Goal: Task Accomplishment & Management: Use online tool/utility

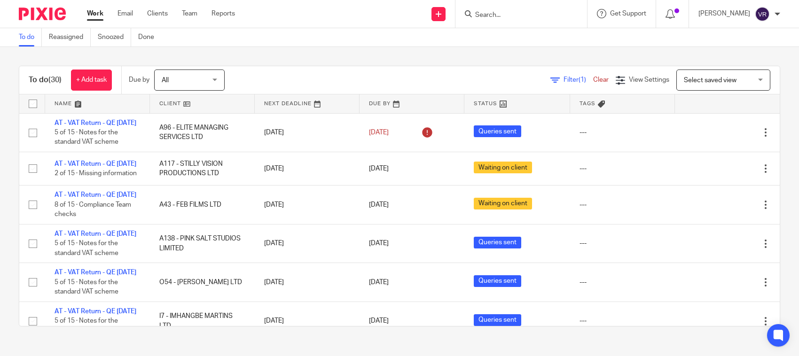
click at [124, 19] on div "Work Email Clients Team Reports Work Email Clients Team Reports Settings" at bounding box center [164, 14] width 172 height 28
click at [125, 15] on link "Email" at bounding box center [125, 13] width 16 height 9
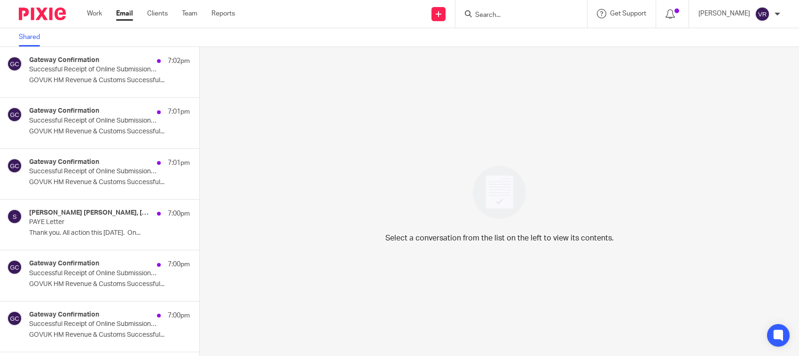
click at [80, 76] on div "Gateway Confirmation 7:02pm Successful Receipt of Online Submission for Referen…" at bounding box center [109, 71] width 161 height 31
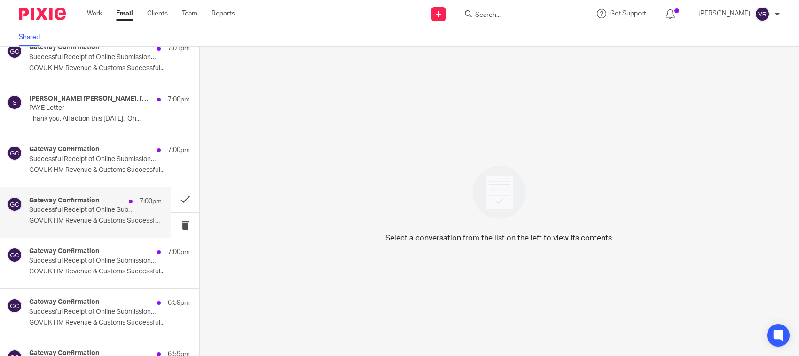
scroll to position [235, 0]
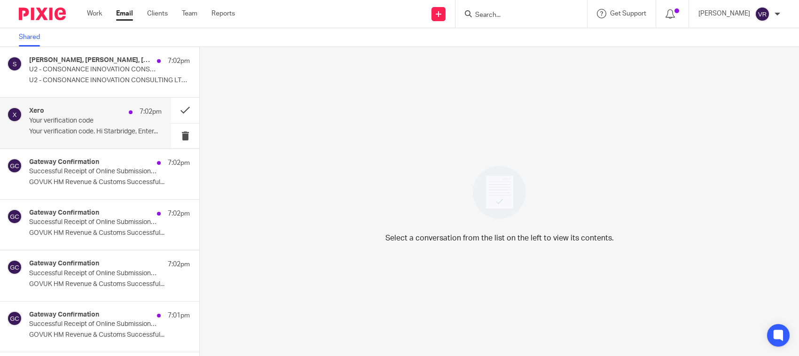
click at [78, 133] on p "Your verification code. Hi Starbridge, Enter..." at bounding box center [95, 132] width 133 height 8
